Goal: Task Accomplishment & Management: Use online tool/utility

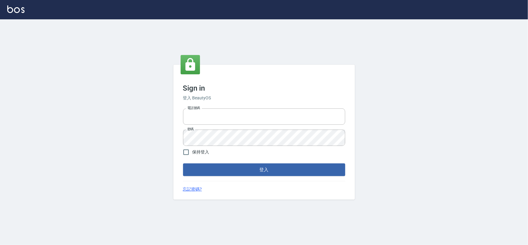
type input "0975575780"
click at [255, 177] on div "Sign in 登入 BeautyOS 電話號碼 [PHONE_NUMBER] 電話號碼 密碼 密碼 保持登入 登入 忘記密碼?" at bounding box center [263, 132] width 181 height 135
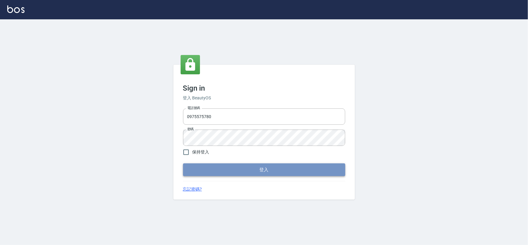
click at [257, 173] on button "登入" at bounding box center [264, 170] width 162 height 13
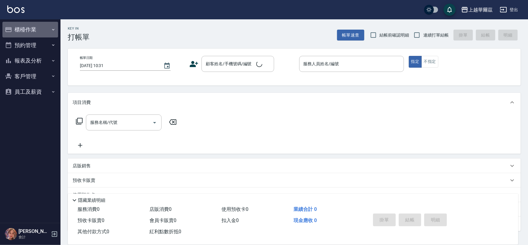
click at [37, 35] on button "櫃檯作業" at bounding box center [30, 30] width 56 height 16
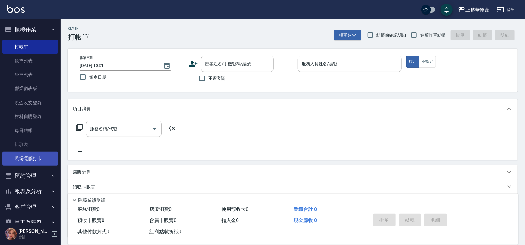
click at [28, 155] on link "現場電腦打卡" at bounding box center [30, 159] width 56 height 14
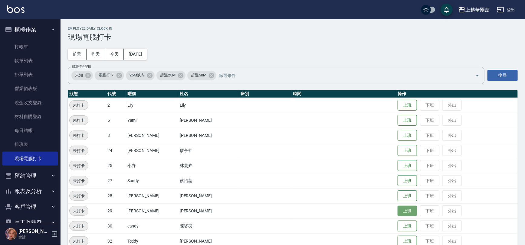
click at [397, 209] on button "上班" at bounding box center [406, 211] width 19 height 11
click at [397, 107] on button "上班" at bounding box center [406, 105] width 19 height 11
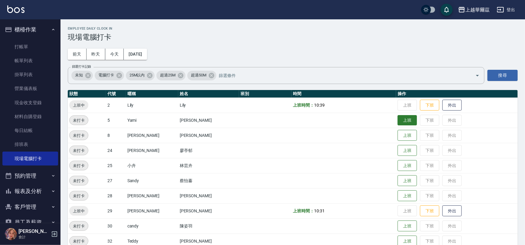
click at [397, 119] on button "上班" at bounding box center [406, 120] width 19 height 11
click at [397, 133] on button "上班" at bounding box center [406, 135] width 19 height 11
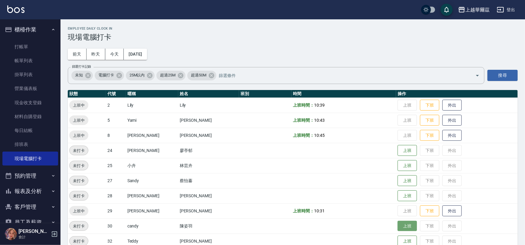
click at [397, 222] on button "上班" at bounding box center [406, 226] width 19 height 11
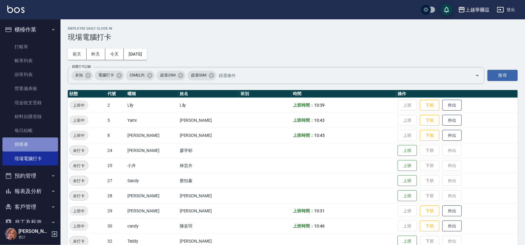
click at [32, 147] on link "排班表" at bounding box center [30, 145] width 56 height 14
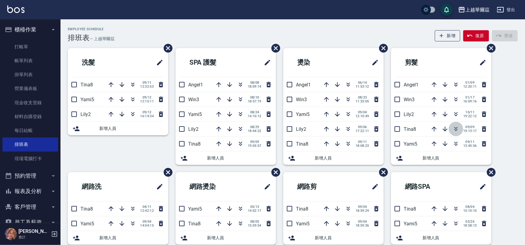
click at [457, 132] on icon "button" at bounding box center [455, 128] width 7 height 7
click at [131, 89] on button "button" at bounding box center [132, 84] width 15 height 15
drag, startPoint x: 454, startPoint y: 131, endPoint x: 23, endPoint y: 1, distance: 449.9
click at [454, 131] on icon "button" at bounding box center [455, 128] width 7 height 7
